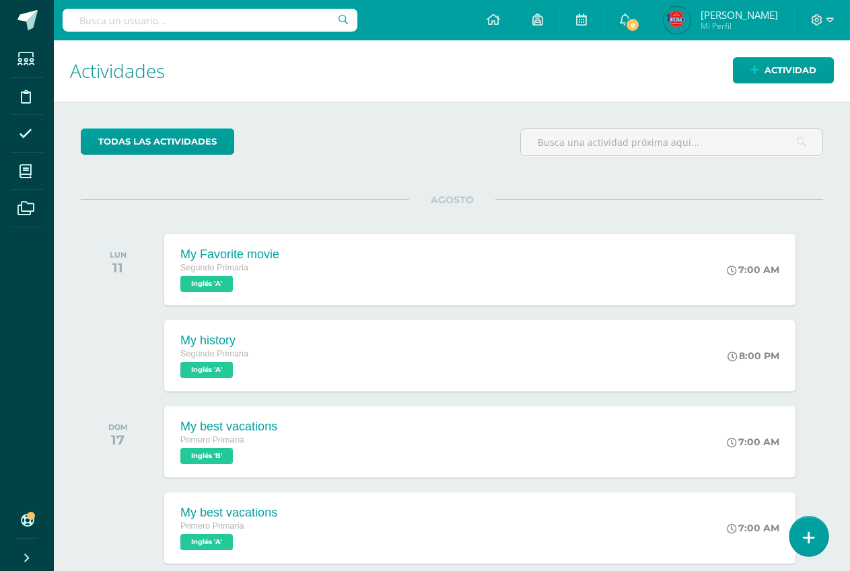
click at [809, 540] on icon at bounding box center [809, 537] width 12 height 15
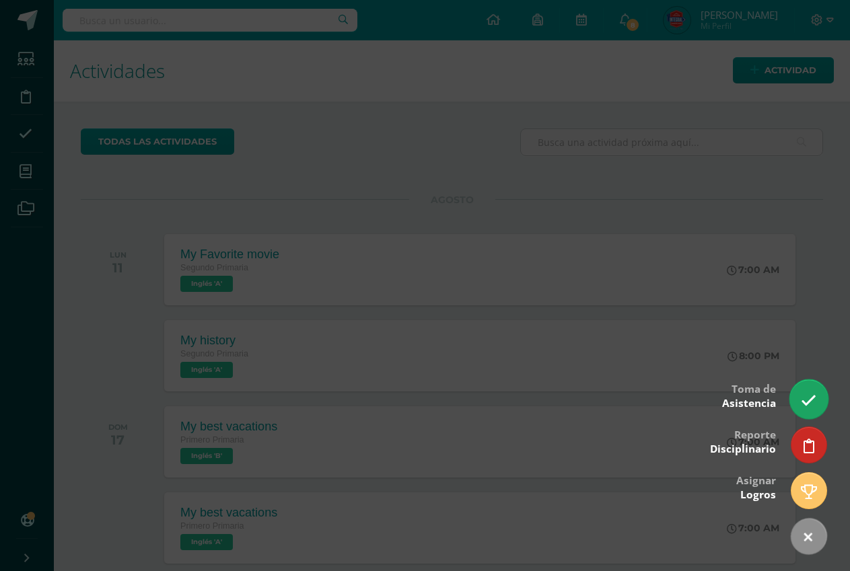
click at [810, 410] on link at bounding box center [808, 398] width 38 height 39
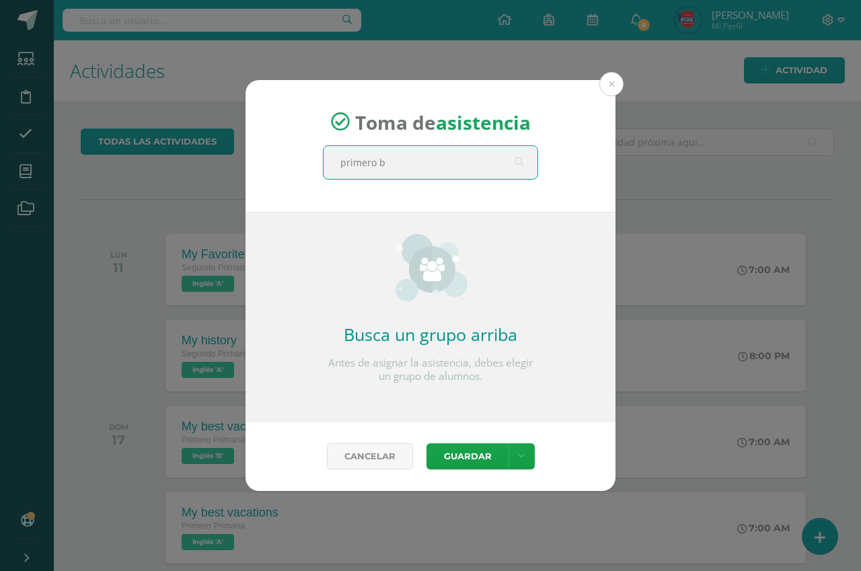
type input "primero b"
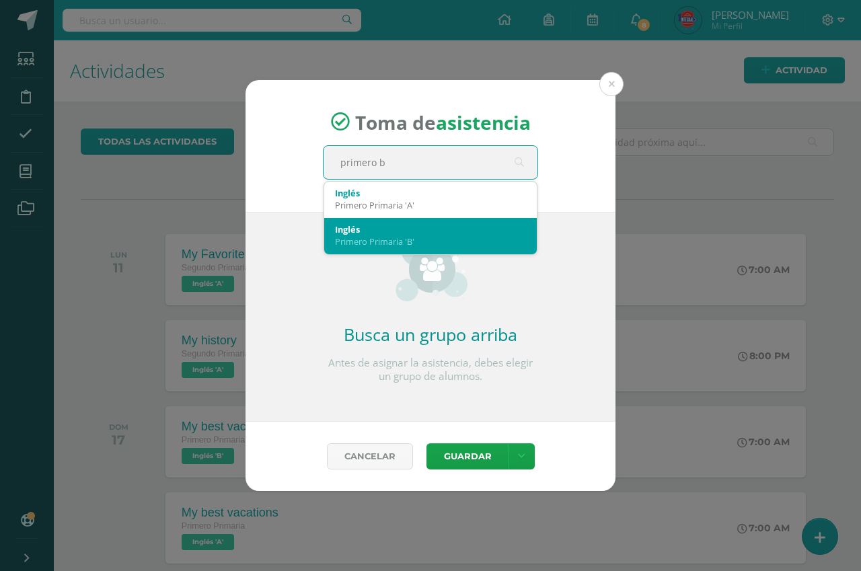
click at [412, 233] on div "Inglés" at bounding box center [430, 229] width 191 height 12
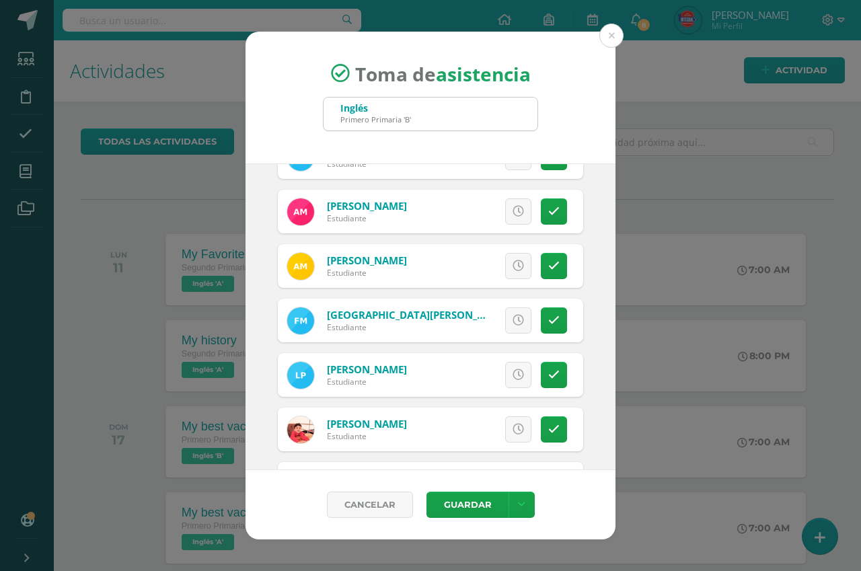
scroll to position [626, 0]
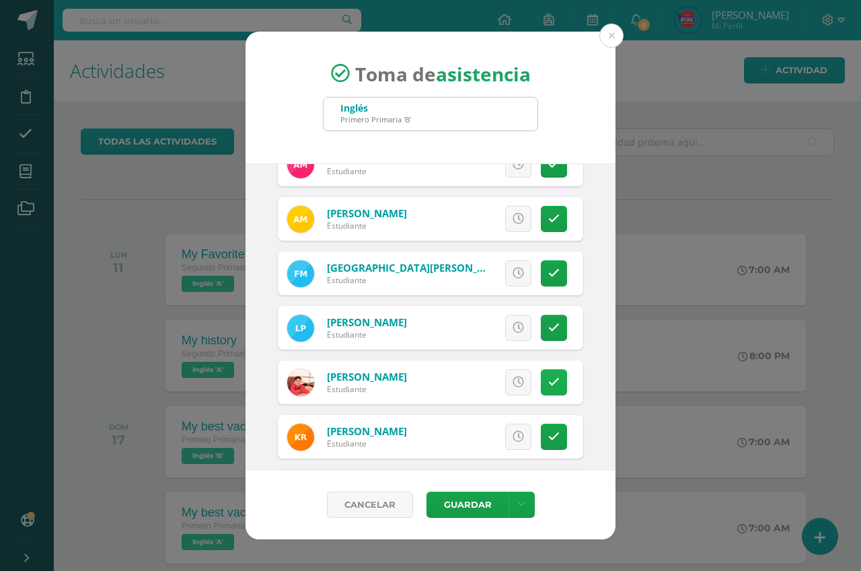
click at [541, 379] on link at bounding box center [554, 382] width 26 height 26
click at [453, 500] on button "Guardar" at bounding box center [468, 505] width 82 height 26
